Goal: Task Accomplishment & Management: Complete application form

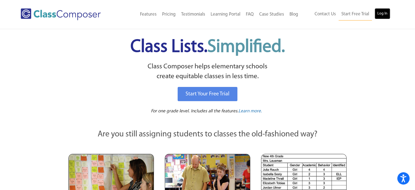
click at [383, 15] on link "Log In" at bounding box center [383, 13] width 16 height 11
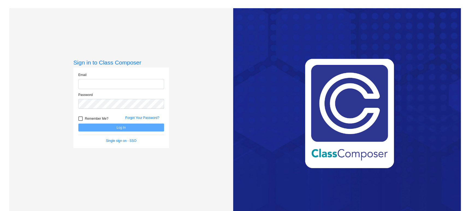
type input "[PERSON_NAME][EMAIL_ADDRESS][PERSON_NAME][DOMAIN_NAME]"
click at [101, 126] on button "Log In" at bounding box center [121, 127] width 86 height 8
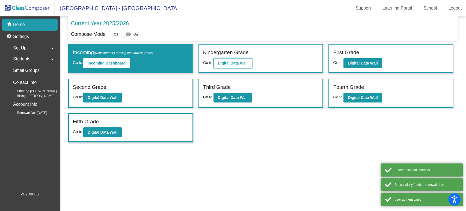
click at [224, 65] on button "Digital Data Wall" at bounding box center [232, 63] width 38 height 10
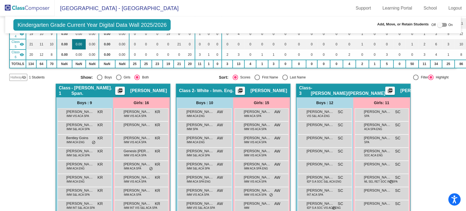
scroll to position [121, 0]
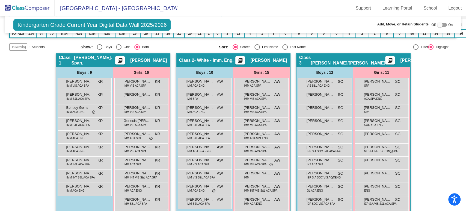
click at [16, 46] on span "Hallway" at bounding box center [15, 46] width 11 height 5
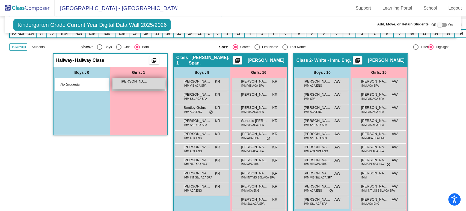
click at [128, 86] on div "Alida Cash Lopez lock do_not_disturb_alt" at bounding box center [138, 83] width 52 height 11
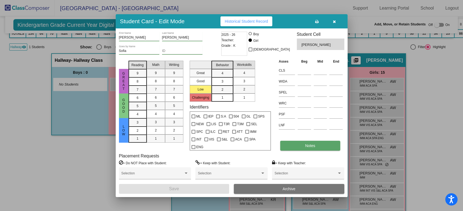
click at [298, 145] on button "Notes" at bounding box center [310, 146] width 60 height 10
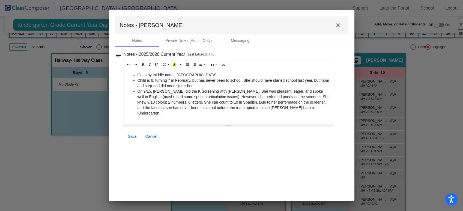
click at [311, 90] on li "On 9/15, Meghan Fulmer did the K Screening with Sofia. She was pleasant, eager,…" at bounding box center [234, 101] width 193 height 27
click at [130, 133] on link "Save" at bounding box center [132, 136] width 17 height 10
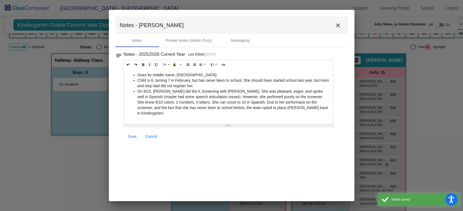
click at [336, 25] on mat-icon "close" at bounding box center [338, 25] width 7 height 7
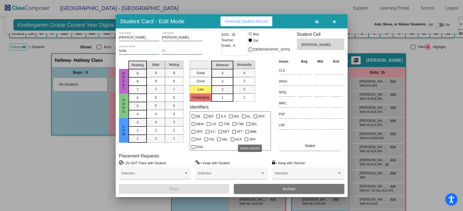
click at [251, 139] on span "SPA" at bounding box center [252, 139] width 6 height 7
click at [247, 141] on input "SPA" at bounding box center [246, 141] width 0 height 0
checkbox input "true"
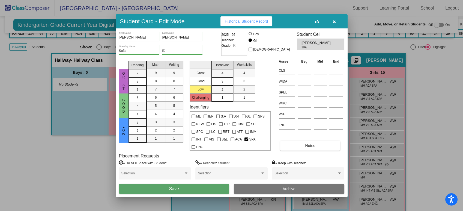
click at [173, 189] on span "Save" at bounding box center [174, 188] width 10 height 5
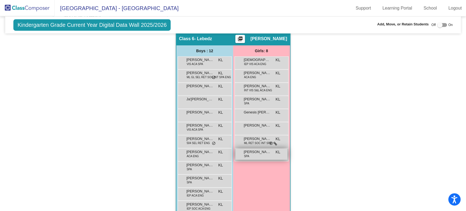
scroll to position [589, 0]
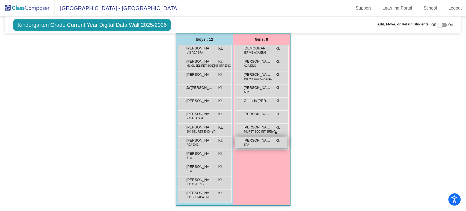
click at [253, 143] on div "Vilma Ocana Cruz SPA KL lock do_not_disturb_alt" at bounding box center [261, 142] width 52 height 11
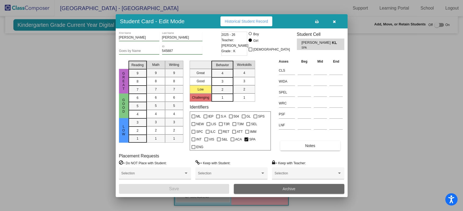
click at [270, 188] on button "Archive" at bounding box center [289, 189] width 111 height 10
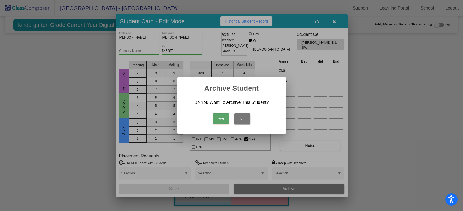
click at [222, 123] on button "Yes" at bounding box center [221, 118] width 16 height 11
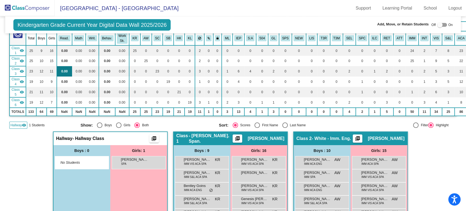
scroll to position [0, 0]
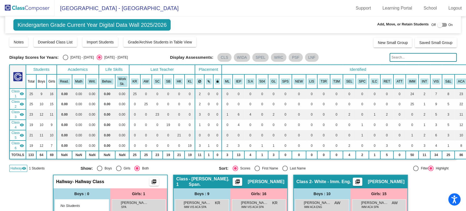
click at [42, 10] on img at bounding box center [27, 8] width 55 height 16
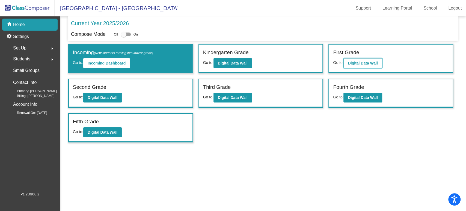
click at [369, 61] on b "Digital Data Wall" at bounding box center [363, 63] width 30 height 4
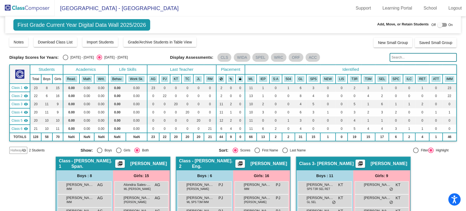
click at [11, 147] on div "Hallway visibility_off" at bounding box center [18, 150] width 18 height 7
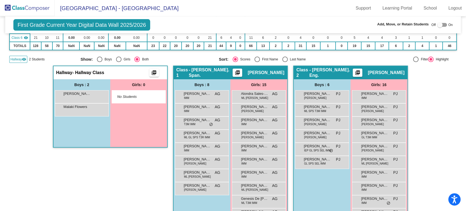
scroll to position [121, 0]
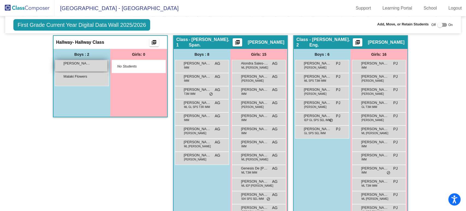
click at [83, 61] on span "Logan Flowers" at bounding box center [77, 63] width 27 height 5
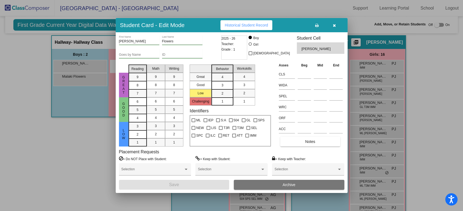
click at [342, 17] on div at bounding box center [231, 105] width 463 height 211
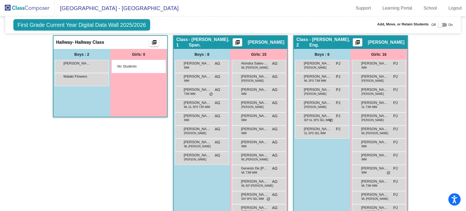
click at [335, 22] on div "Add, Move, or Retain Students Off On" at bounding box center [387, 25] width 132 height 7
click at [438, 23] on div at bounding box center [439, 24] width 5 height 5
checkbox input "true"
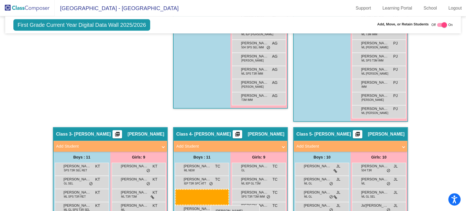
scroll to position [283, 0]
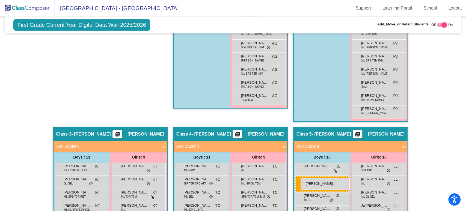
drag, startPoint x: 94, startPoint y: 78, endPoint x: 301, endPoint y: 178, distance: 229.4
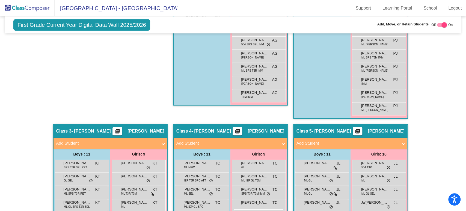
scroll to position [295, 0]
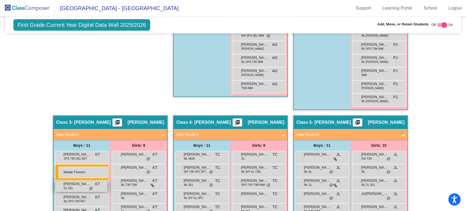
drag, startPoint x: 81, startPoint y: 124, endPoint x: 58, endPoint y: 166, distance: 47.6
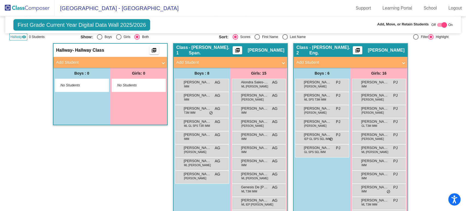
scroll to position [0, 0]
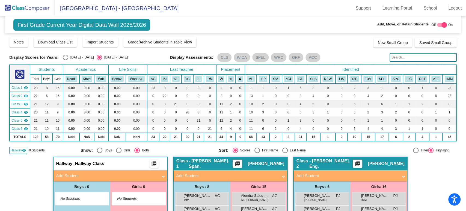
drag, startPoint x: 20, startPoint y: 0, endPoint x: 24, endPoint y: 4, distance: 5.6
click at [20, 0] on img at bounding box center [27, 8] width 55 height 16
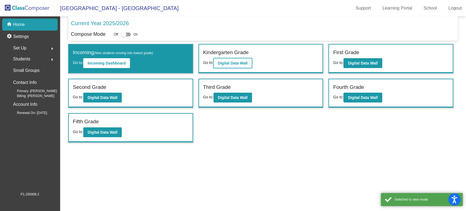
click at [232, 61] on b "Digital Data Wall" at bounding box center [233, 63] width 30 height 4
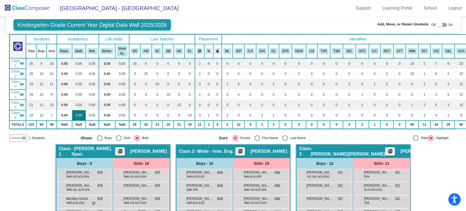
scroll to position [61, 0]
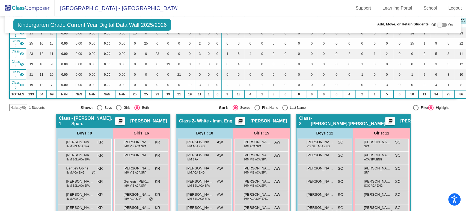
click at [23, 108] on mat-icon "visibility_off" at bounding box center [24, 107] width 4 height 4
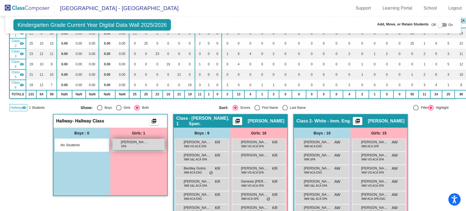
click at [112, 139] on div "Alida Cash Lopez SPA lock do_not_disturb_alt" at bounding box center [138, 144] width 52 height 11
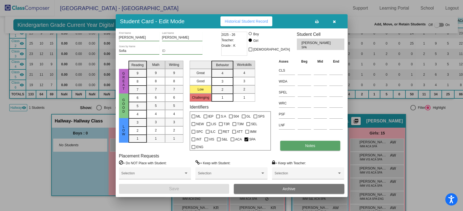
click at [294, 149] on button "Notes" at bounding box center [310, 146] width 60 height 10
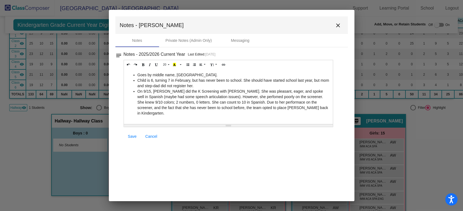
drag, startPoint x: 298, startPoint y: 110, endPoint x: 134, endPoint y: 80, distance: 166.8
click at [134, 80] on div "Goes by middle name, Sofia. Child is 6, turning 7 in February, but has never be…" at bounding box center [228, 96] width 209 height 55
copy ul "Child is 6, turning 7 in February, but has never been to school. She should hav…"
click at [235, 109] on li "On 9/15, Meghan Fulmer did the K Screening with Sofia. She was pleasant, eager,…" at bounding box center [234, 101] width 193 height 27
click at [247, 95] on li "On 9/15, Meghan Fulmer did the K Screening with Sofia. She was pleasant, eager,…" at bounding box center [234, 101] width 193 height 27
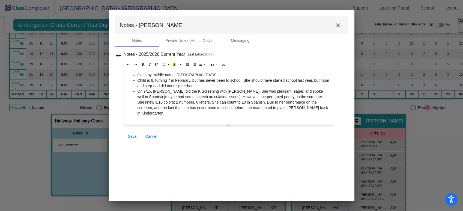
click at [249, 95] on li "On 9/15, Meghan Fulmer did the K Screening with Sofia. She was pleasant, eager,…" at bounding box center [234, 101] width 193 height 27
click at [275, 102] on li "On 9/15, Meghan Fulmer did the K Screening with Sofia. She was pleasant, eager,…" at bounding box center [234, 101] width 193 height 27
click at [311, 108] on li "On 9/15, Meghan Fulmer did the K Screening with Sofia. She was pleasant, eager,…" at bounding box center [234, 101] width 193 height 27
click at [134, 137] on span "Save" at bounding box center [132, 136] width 9 height 4
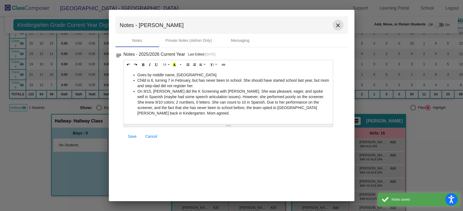
click at [339, 26] on mat-icon "close" at bounding box center [338, 25] width 7 height 7
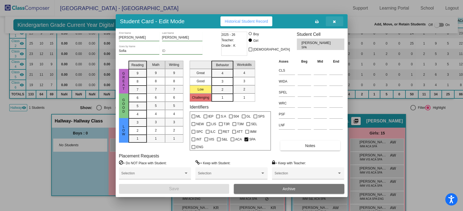
click at [334, 23] on icon "button" at bounding box center [334, 22] width 3 height 4
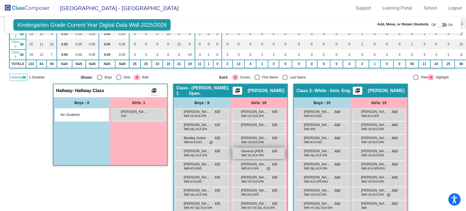
drag, startPoint x: 138, startPoint y: 114, endPoint x: 256, endPoint y: 158, distance: 126.7
click at [439, 25] on div at bounding box center [439, 24] width 5 height 5
checkbox input "true"
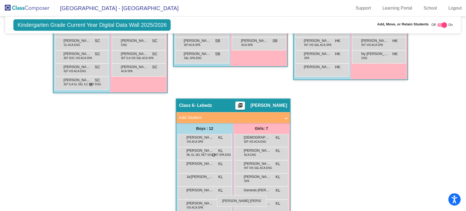
scroll to position [532, 0]
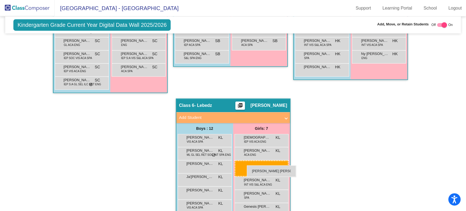
drag, startPoint x: 138, startPoint y: 128, endPoint x: 247, endPoint y: 165, distance: 114.5
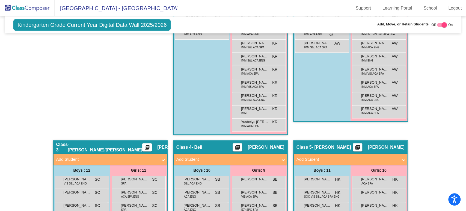
scroll to position [167, 0]
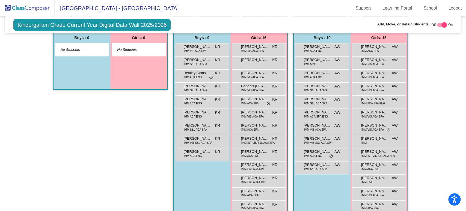
click at [37, 8] on img at bounding box center [27, 8] width 55 height 16
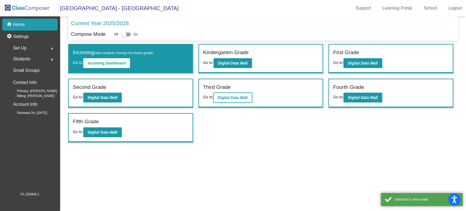
click at [227, 98] on b "Digital Data Wall" at bounding box center [233, 97] width 30 height 4
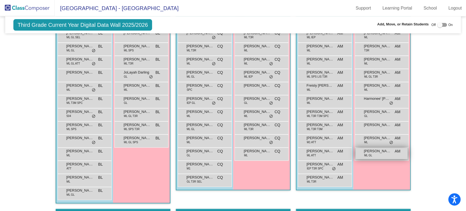
scroll to position [30, 0]
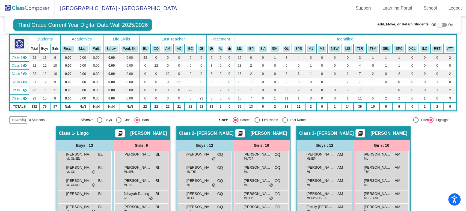
click at [437, 25] on div at bounding box center [439, 24] width 5 height 5
checkbox input "true"
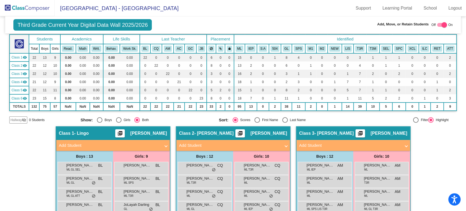
click at [23, 118] on mat-icon "visibility_off" at bounding box center [24, 120] width 4 height 4
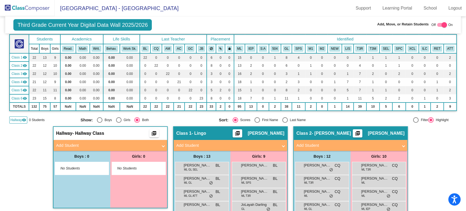
click at [85, 141] on mat-expansion-panel-header "Add Student" at bounding box center [111, 145] width 114 height 11
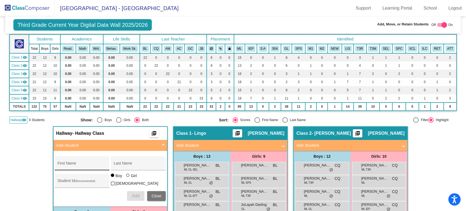
click at [85, 162] on div "First Name" at bounding box center [82, 164] width 49 height 11
type input "Katherine"
type input "Roblero-Ortiz"
click at [90, 178] on div "Student Id (Recommended)" at bounding box center [82, 181] width 49 height 11
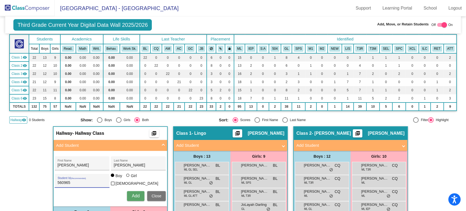
scroll to position [61, 0]
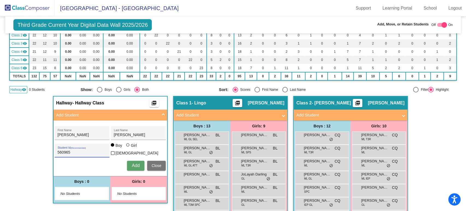
type input "560965"
click at [127, 146] on div at bounding box center [127, 144] width 3 height 3
click at [128, 147] on input "Girl" at bounding box center [128, 147] width 0 height 0
radio input "true"
click at [133, 161] on button "Add" at bounding box center [135, 166] width 17 height 10
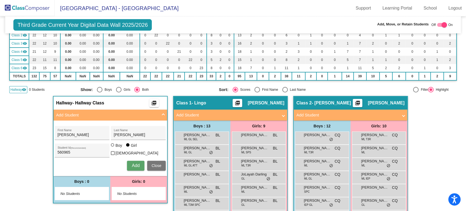
click at [134, 163] on span "Add" at bounding box center [136, 165] width 8 height 5
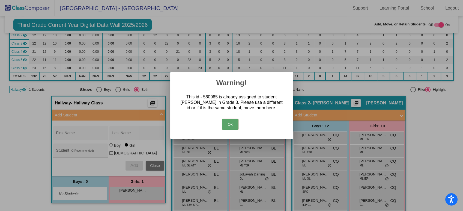
click at [227, 126] on button "Ok" at bounding box center [230, 124] width 16 height 11
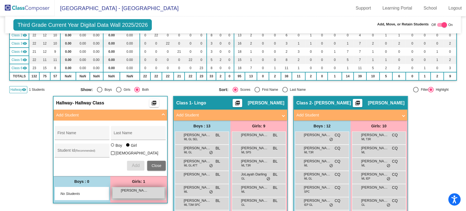
click at [132, 194] on div "Katherine Roblero-Ortiz lock do_not_disturb_alt" at bounding box center [138, 192] width 52 height 11
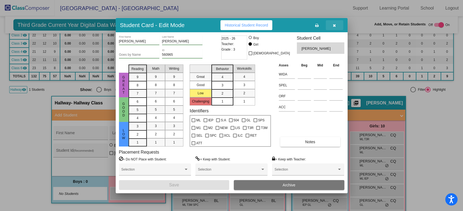
click at [331, 25] on button "button" at bounding box center [334, 25] width 17 height 10
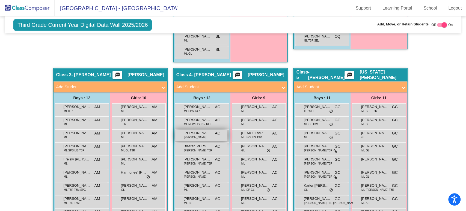
scroll to position [182, 0]
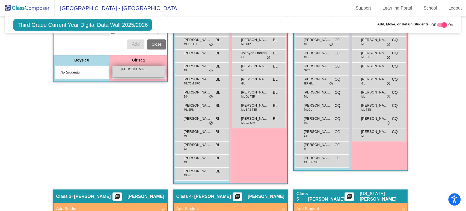
click at [142, 71] on div "Katherine Roblero-Ortiz lock do_not_disturb_alt" at bounding box center [138, 71] width 52 height 11
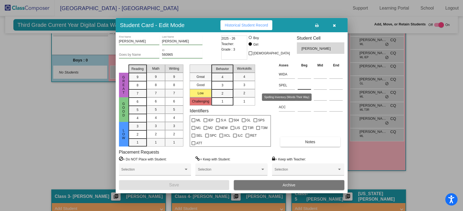
click at [304, 87] on input at bounding box center [304, 85] width 13 height 8
click at [305, 103] on div at bounding box center [304, 106] width 13 height 10
click at [198, 120] on span "ML" at bounding box center [198, 120] width 5 height 7
click at [194, 122] on input "ML" at bounding box center [193, 122] width 0 height 0
checkbox input "true"
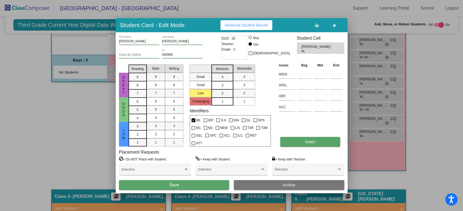
click at [290, 141] on button "Notes" at bounding box center [310, 142] width 60 height 10
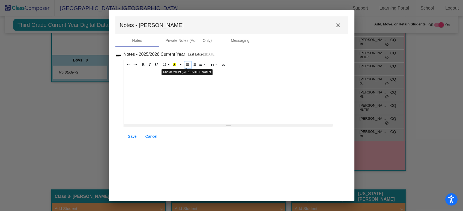
click at [186, 65] on icon "Unordered list (CTRL+SHIFT+NUM7)" at bounding box center [187, 64] width 3 height 3
click at [342, 26] on button "close" at bounding box center [338, 25] width 11 height 11
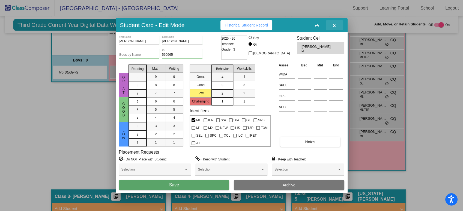
click at [333, 29] on button "button" at bounding box center [334, 25] width 17 height 10
